Goal: Find specific page/section: Find specific page/section

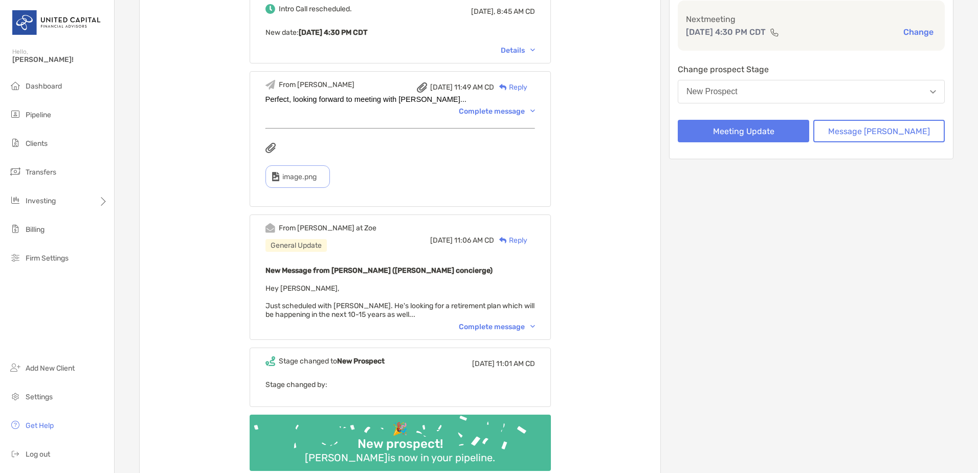
scroll to position [205, 0]
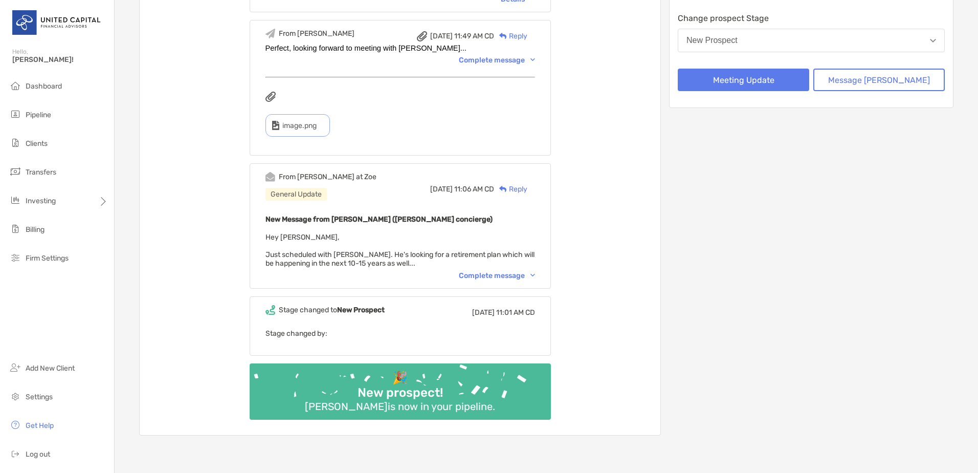
click at [535, 275] on div "Complete message" at bounding box center [497, 275] width 76 height 9
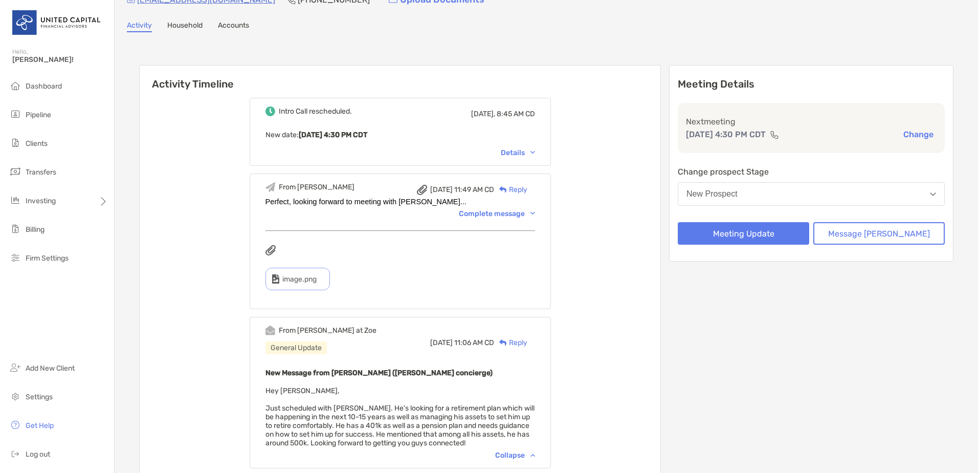
scroll to position [0, 0]
